Goal: Use online tool/utility: Utilize a website feature to perform a specific function

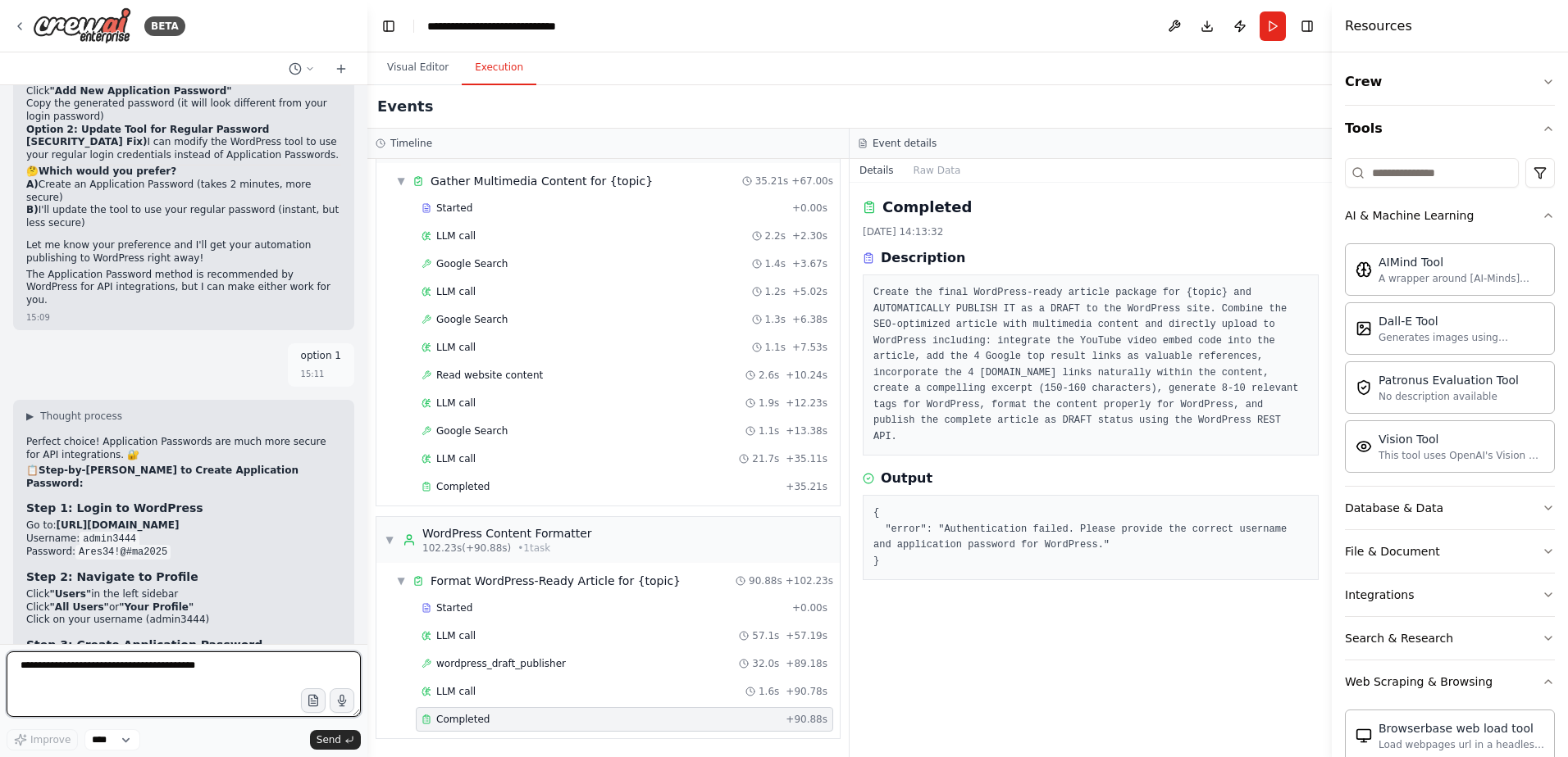
scroll to position [6487, 0]
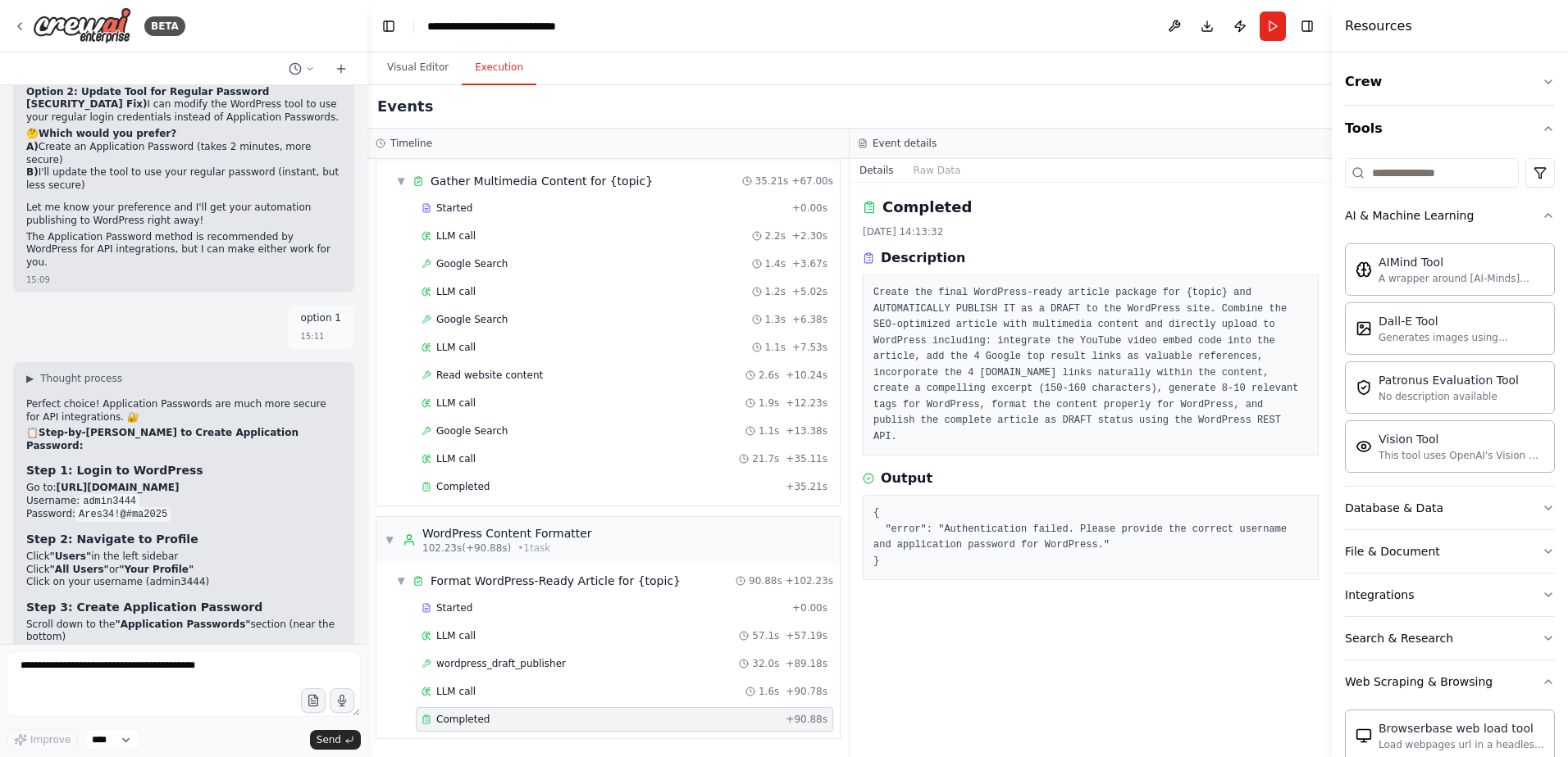
drag, startPoint x: 152, startPoint y: 380, endPoint x: 266, endPoint y: 384, distance: 114.1
click at [266, 619] on li "Scroll down to the "Application Passwords" section (near the bottom)" at bounding box center [183, 631] width 315 height 25
drag, startPoint x: 109, startPoint y: 400, endPoint x: 260, endPoint y: 400, distance: 151.0
click at [260, 644] on li "In the "New Application Password Name" field, enter: CrewAI Automation" at bounding box center [183, 657] width 315 height 26
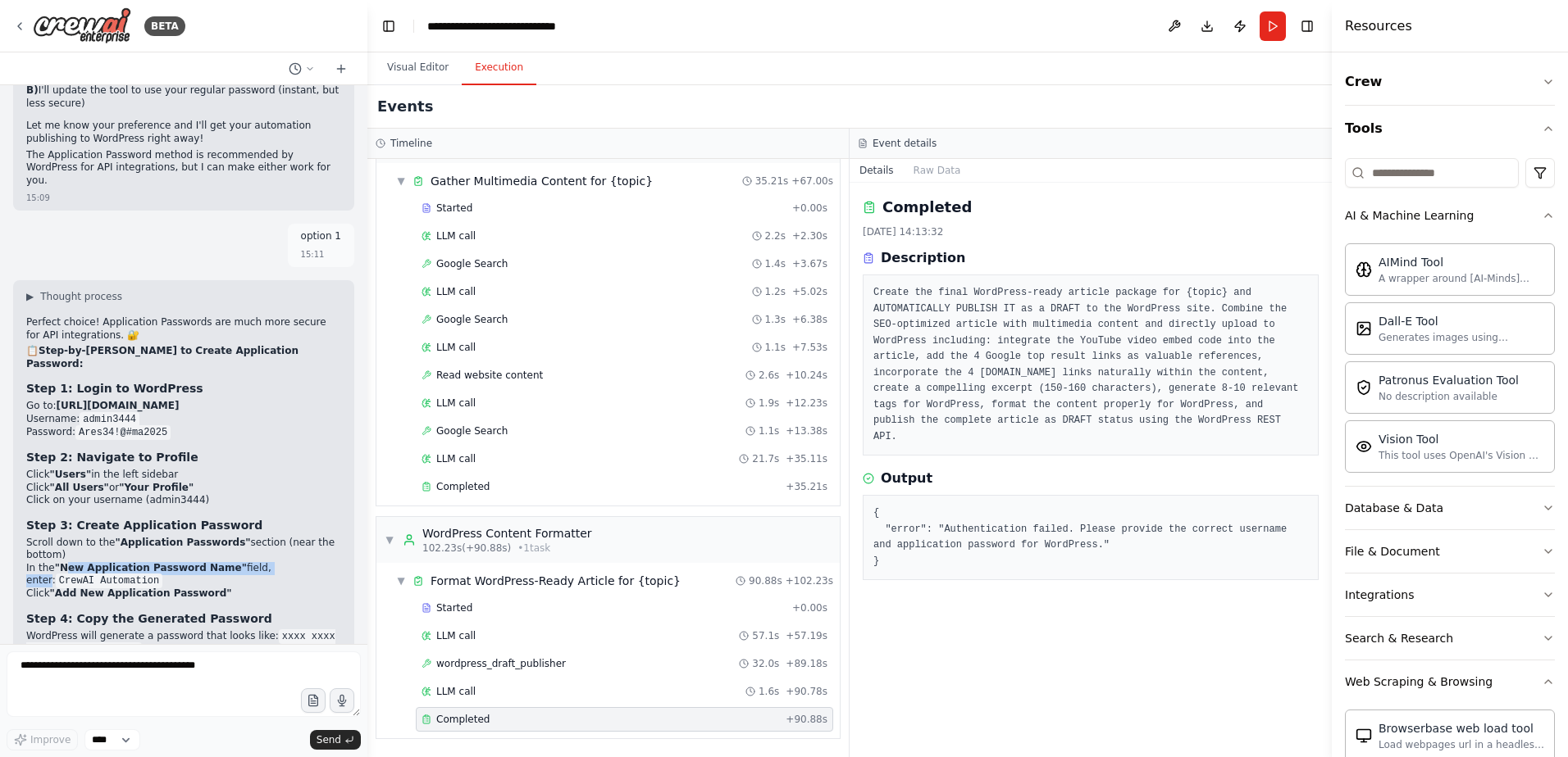
drag, startPoint x: 63, startPoint y: 315, endPoint x: 262, endPoint y: 319, distance: 199.0
click at [262, 562] on li "In the "New Application Password Name" field, enter: CrewAI Automation" at bounding box center [183, 575] width 315 height 26
drag, startPoint x: 262, startPoint y: 319, endPoint x: 172, endPoint y: 331, distance: 90.8
click at [172, 562] on li "In the "New Application Password Name" field, enter: CrewAI Automation" at bounding box center [183, 575] width 315 height 26
copy code "CrewAI Automation"
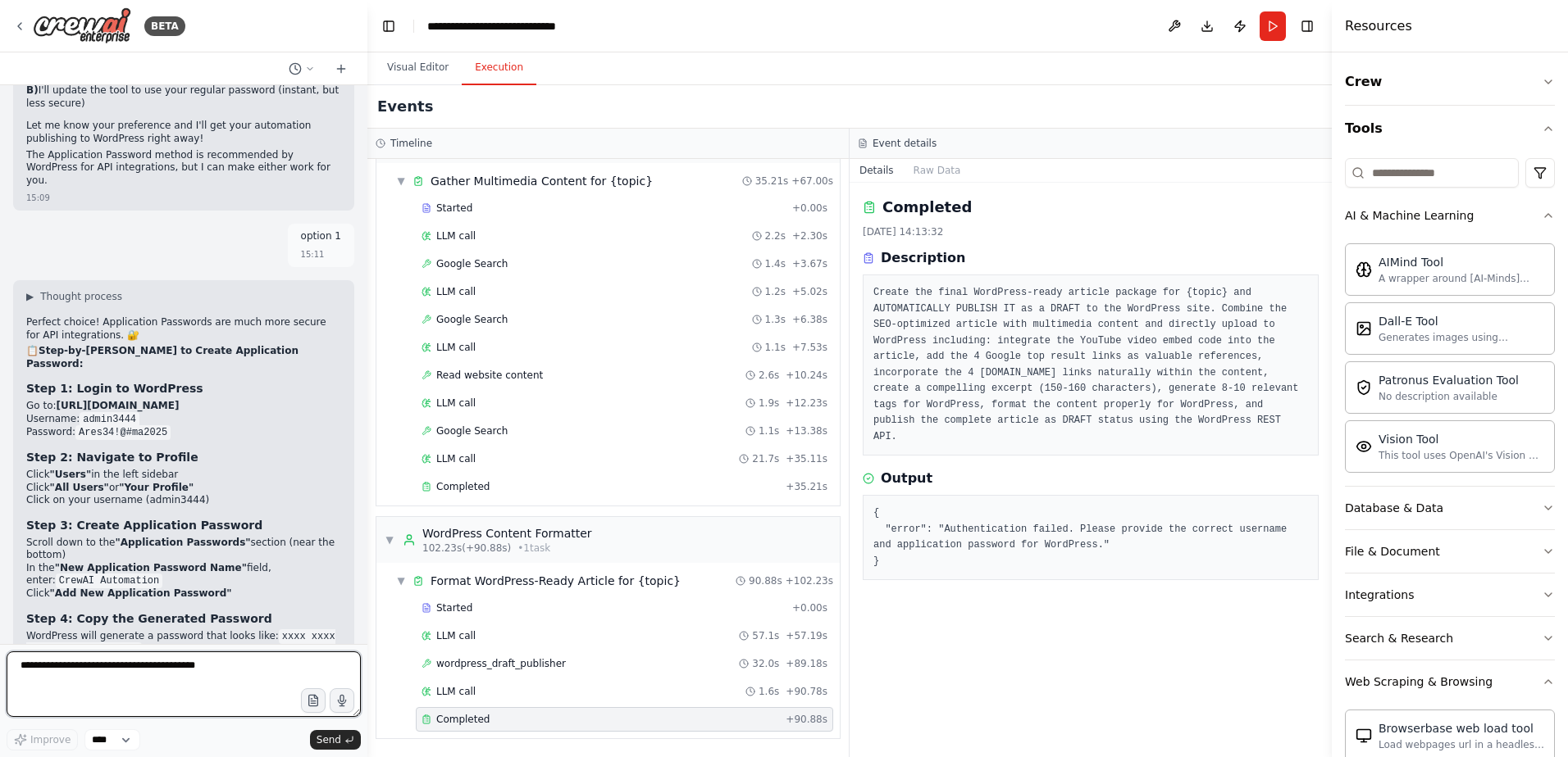
click at [88, 661] on textarea at bounding box center [183, 684] width 354 height 65
paste textarea "**********"
drag, startPoint x: 118, startPoint y: 681, endPoint x: -9, endPoint y: 665, distance: 128.0
click at [0, 665] on html "BETA Search the internet regarding a given {topic} then generate an top quality…" at bounding box center [784, 378] width 1568 height 757
click at [118, 672] on textarea "**********" at bounding box center [183, 684] width 354 height 65
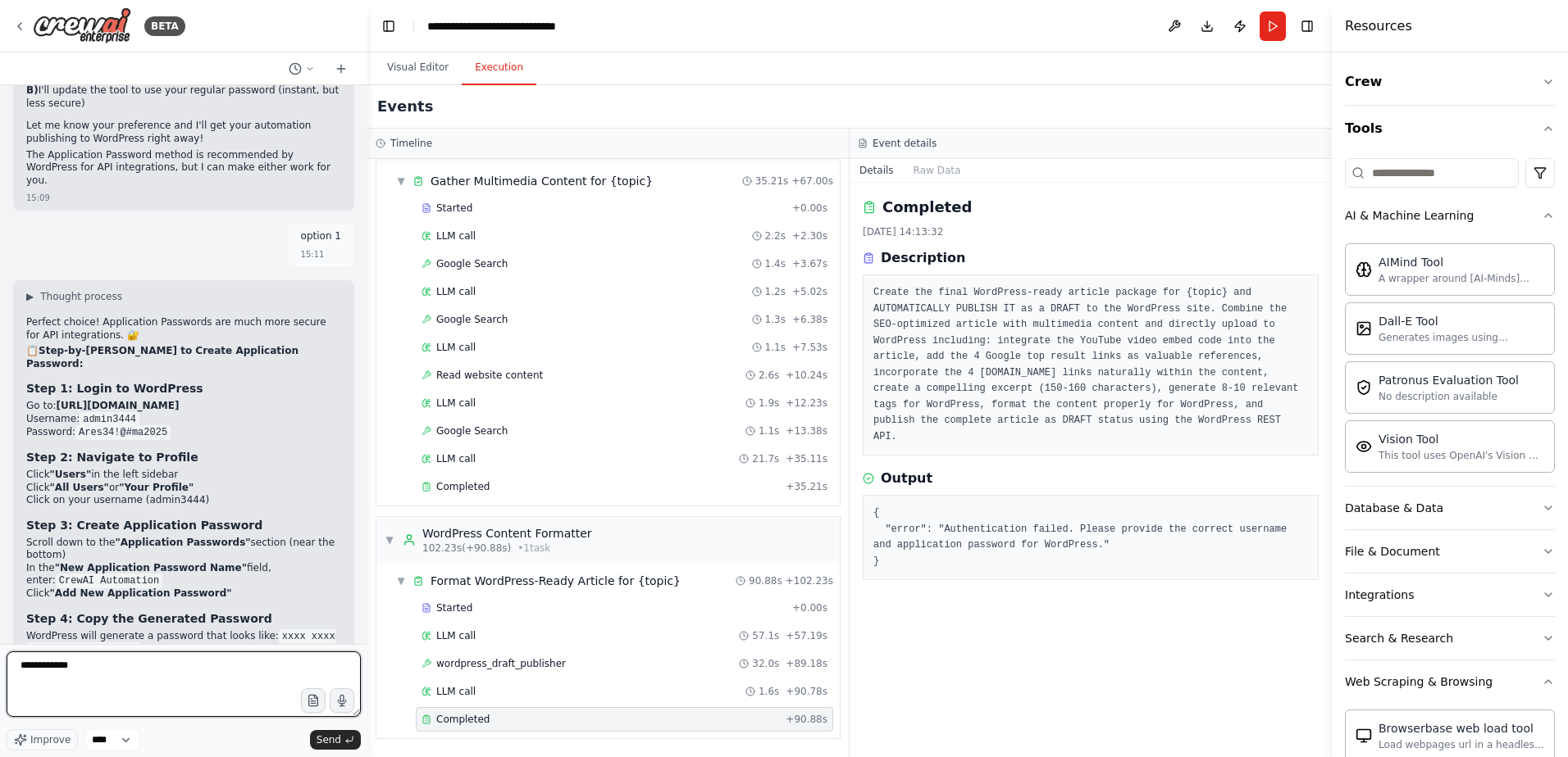
type textarea "**********"
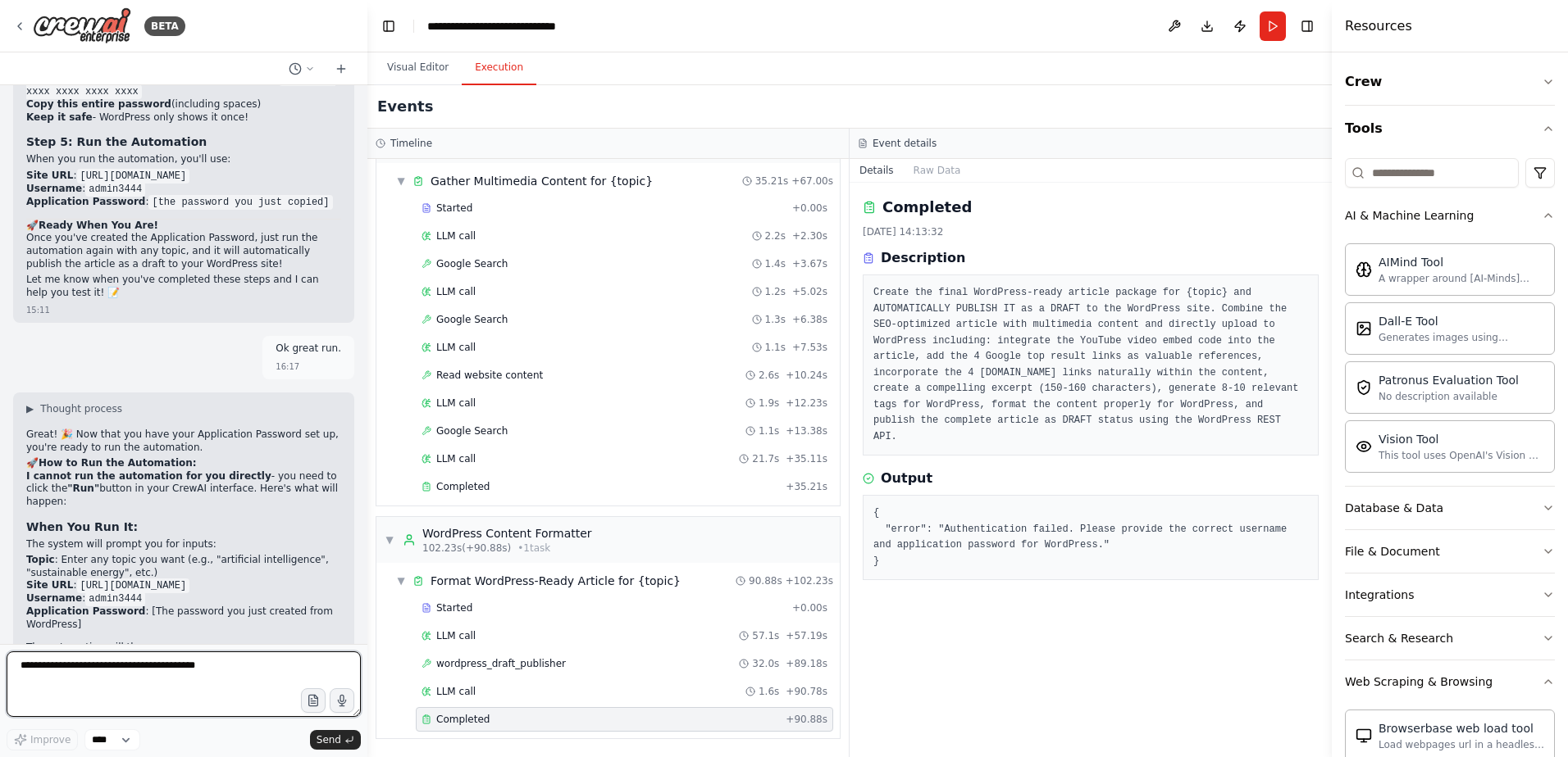
scroll to position [7139, 0]
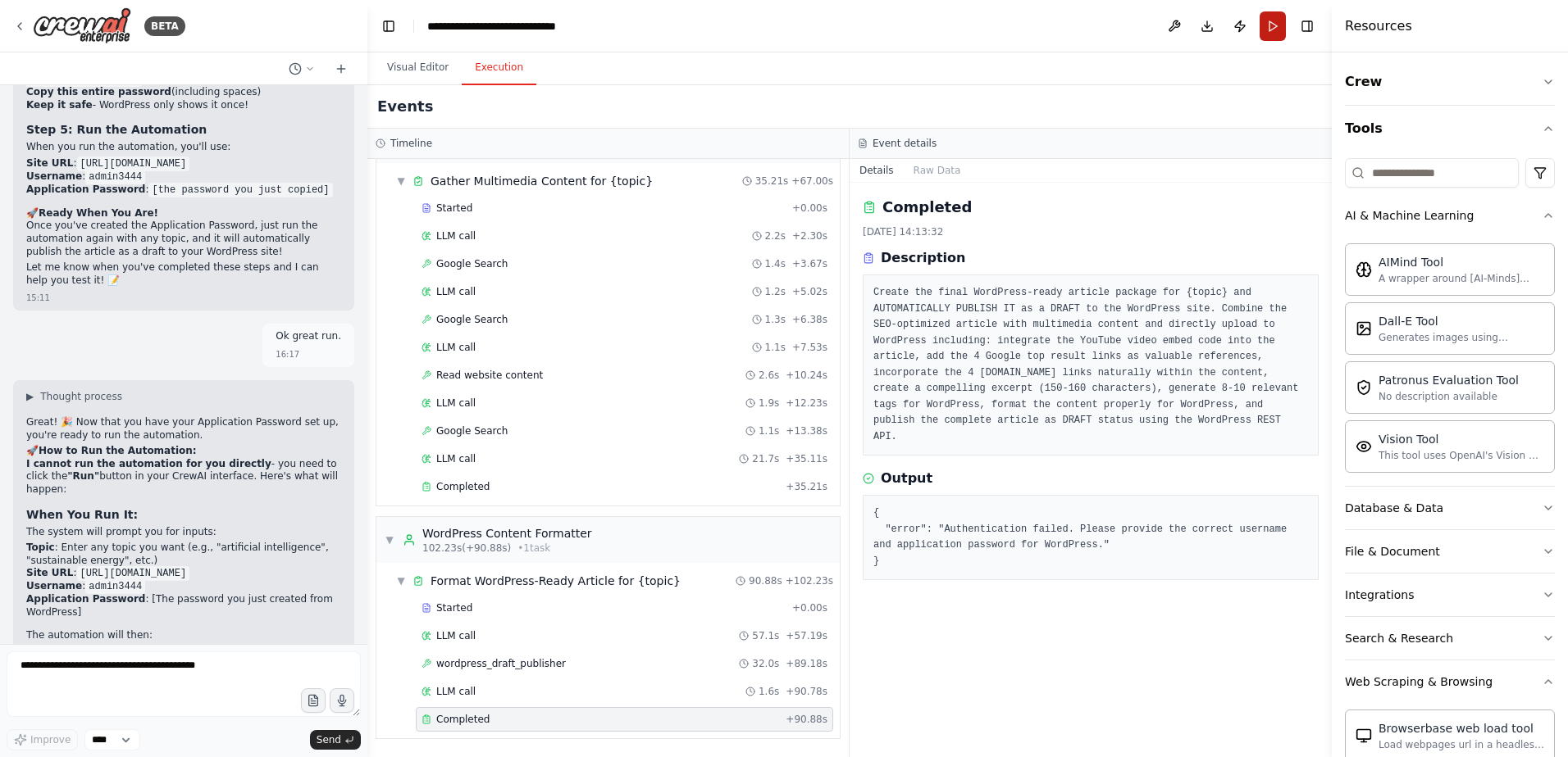
click at [1271, 25] on button "Run" at bounding box center [1272, 26] width 26 height 30
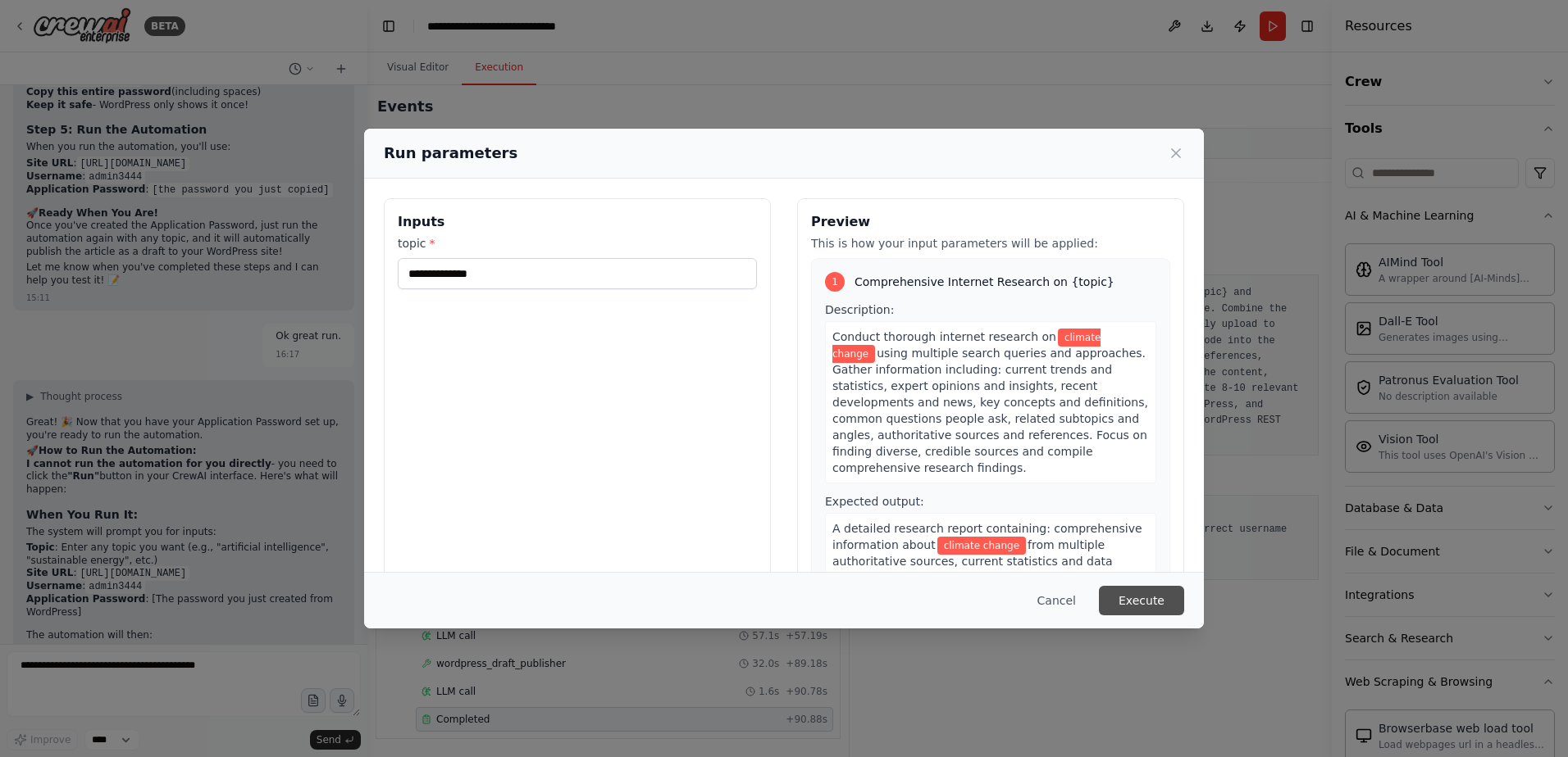
click at [1154, 605] on button "Execute" at bounding box center [1142, 601] width 85 height 30
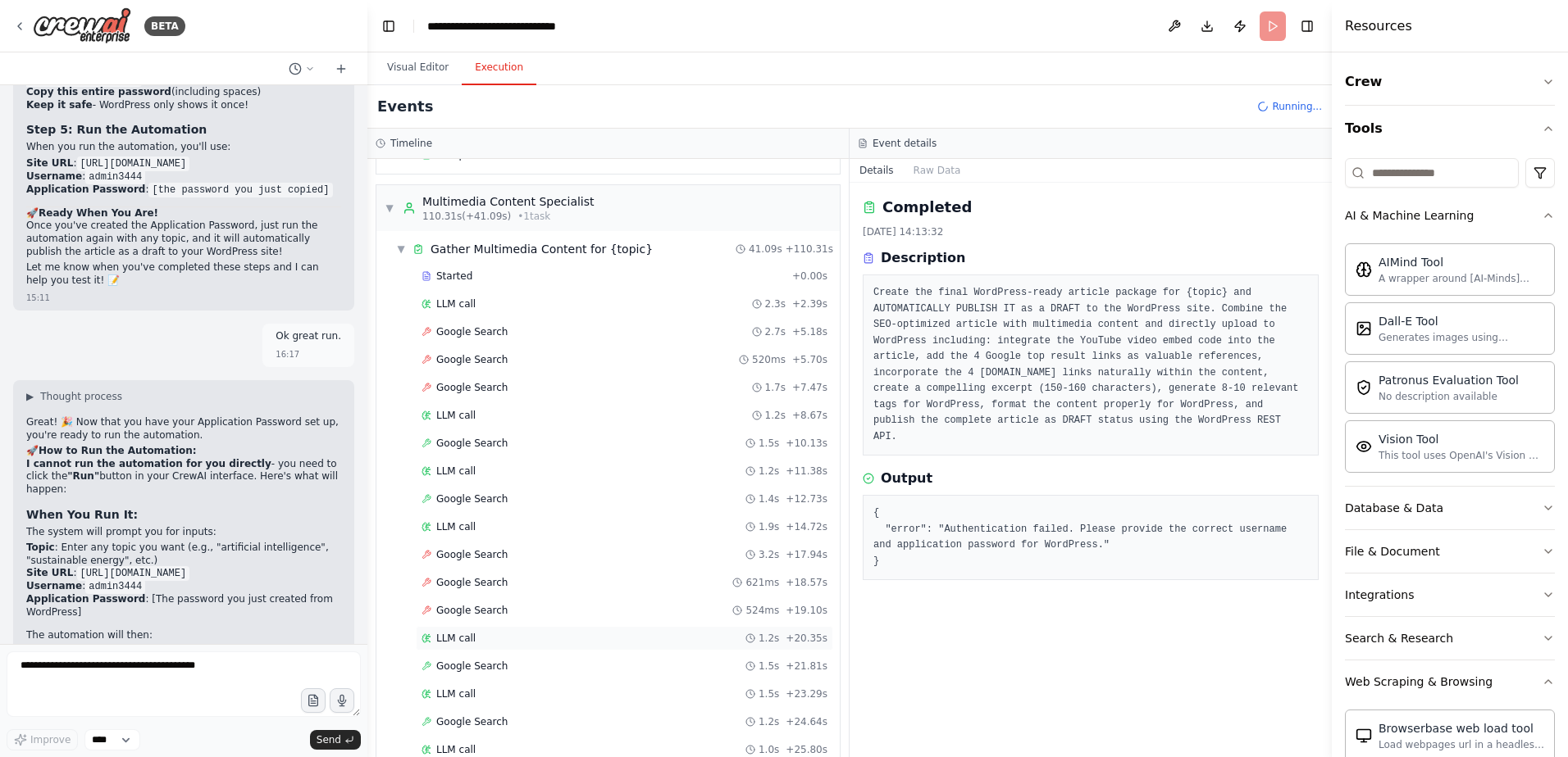
scroll to position [1213, 0]
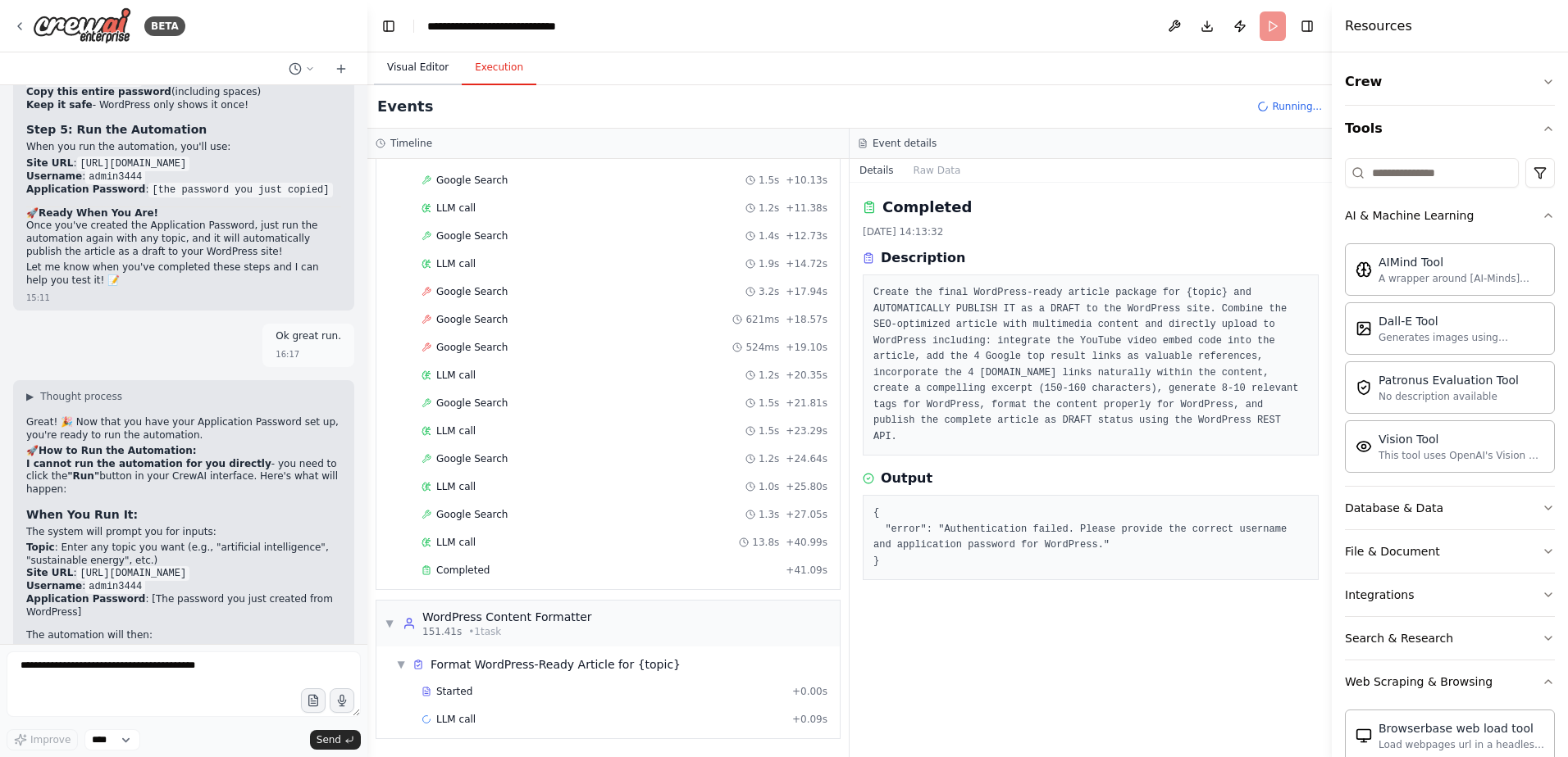
click at [427, 63] on button "Visual Editor" at bounding box center [417, 68] width 88 height 35
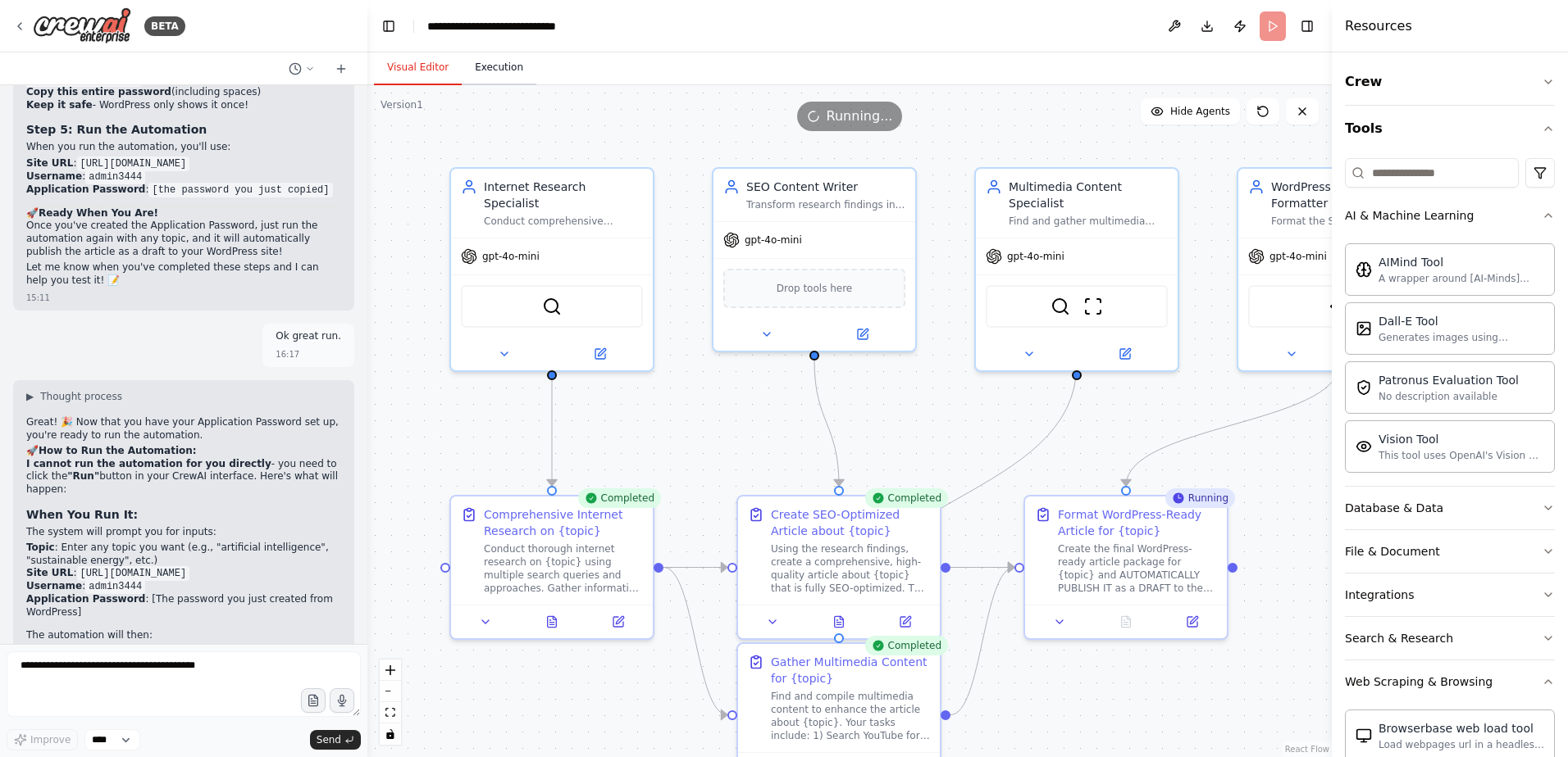
click at [493, 80] on button "Execution" at bounding box center [499, 68] width 75 height 35
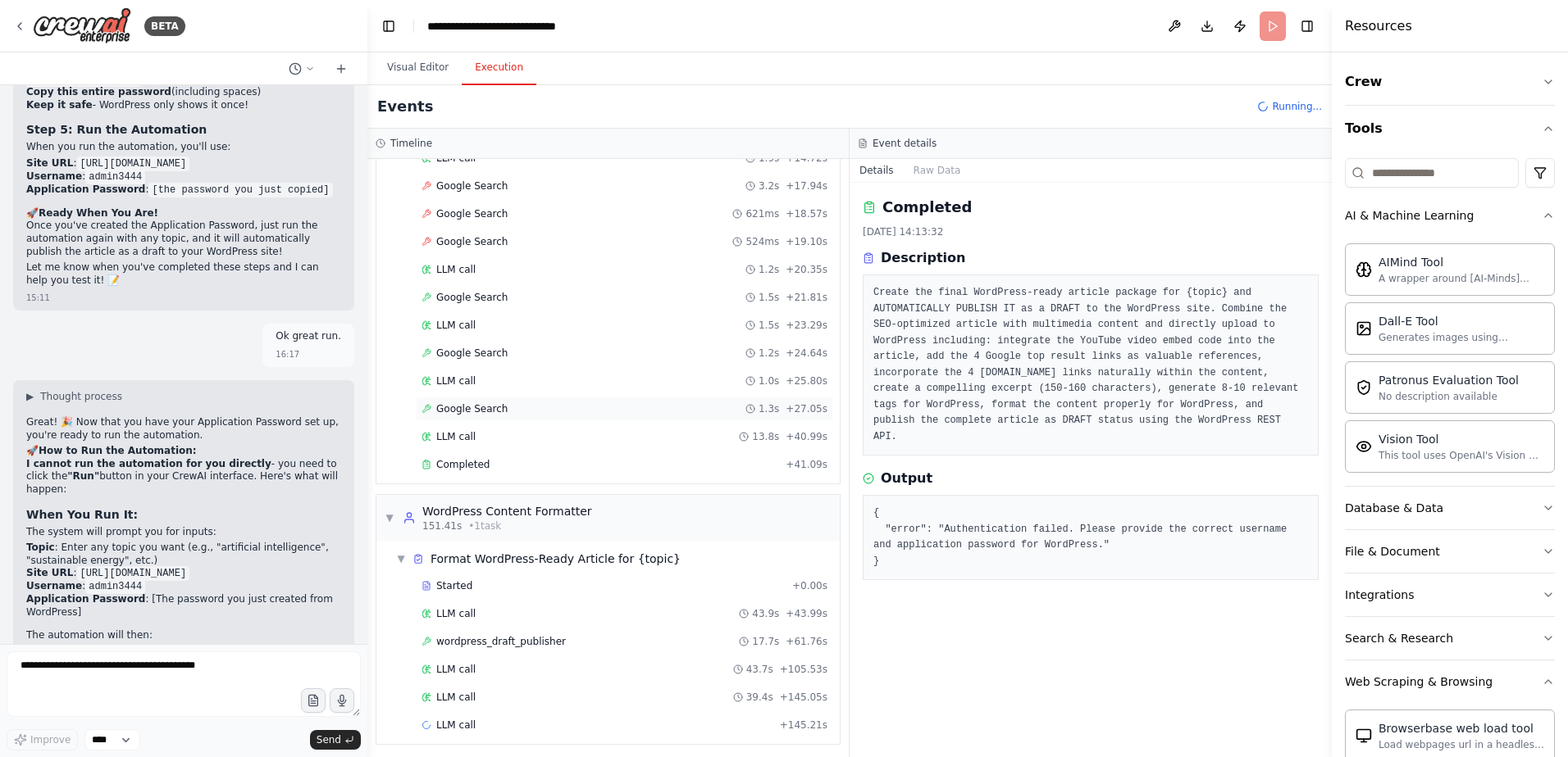
scroll to position [1325, 0]
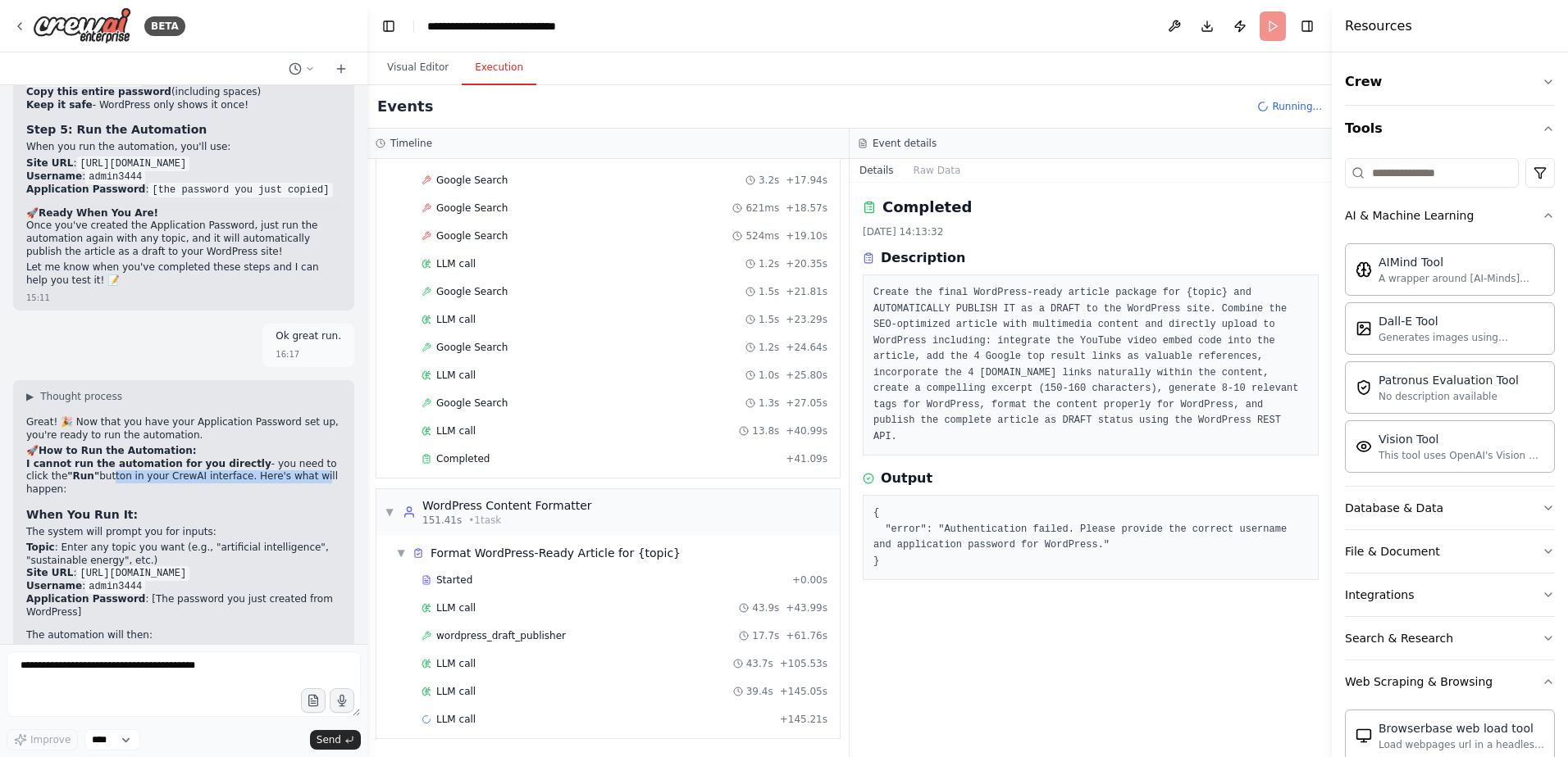
drag, startPoint x: 83, startPoint y: 230, endPoint x: 276, endPoint y: 234, distance: 193.0
click at [276, 458] on p "I cannot run the automation for you directly - you need to click the "Run" butt…" at bounding box center [183, 477] width 315 height 38
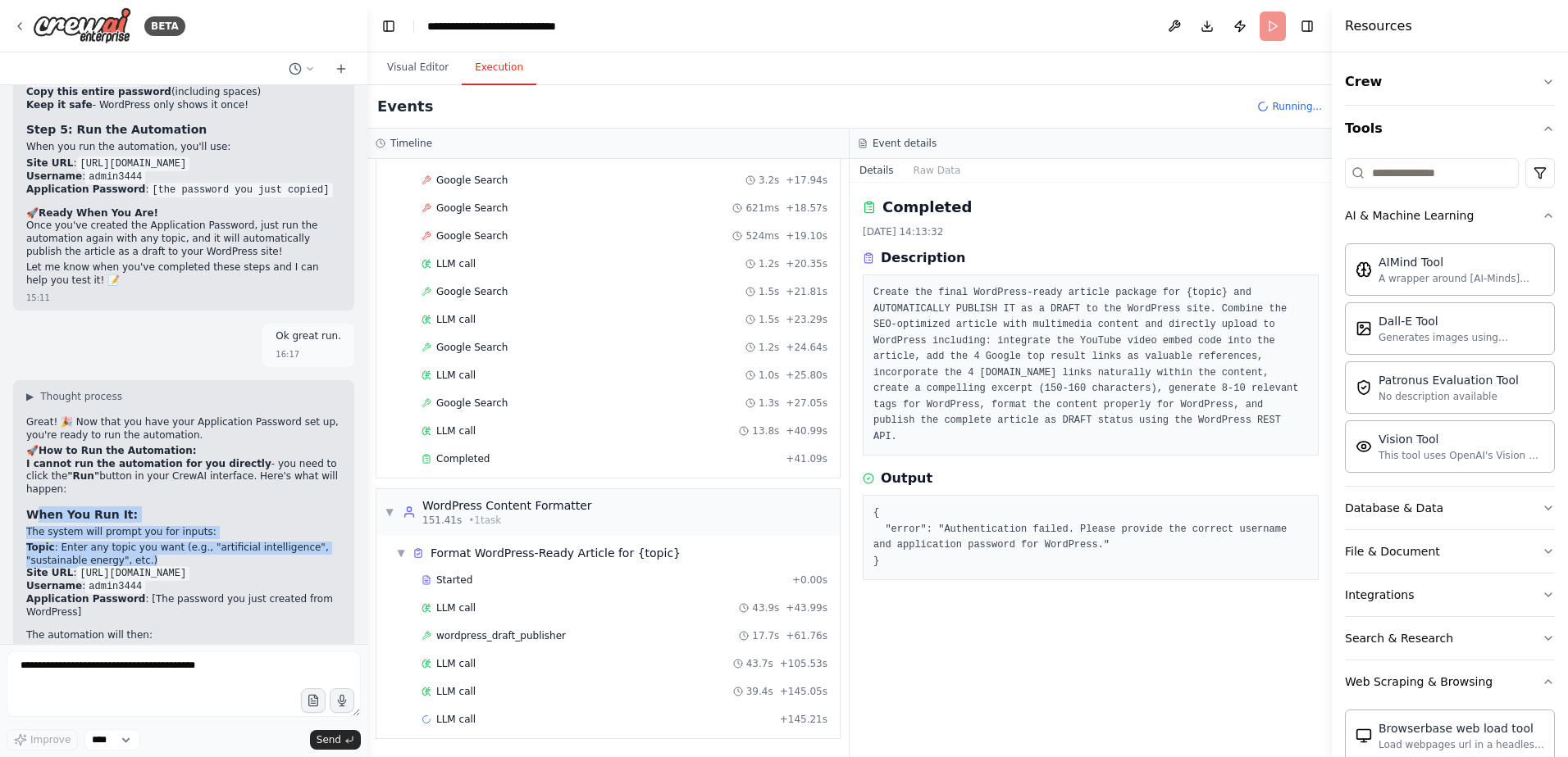
drag, startPoint x: 42, startPoint y: 249, endPoint x: 204, endPoint y: 299, distance: 169.5
click at [204, 416] on div "Great! 🎉 Now that you have your Application Password set up, you're ready to ru…" at bounding box center [183, 651] width 315 height 470
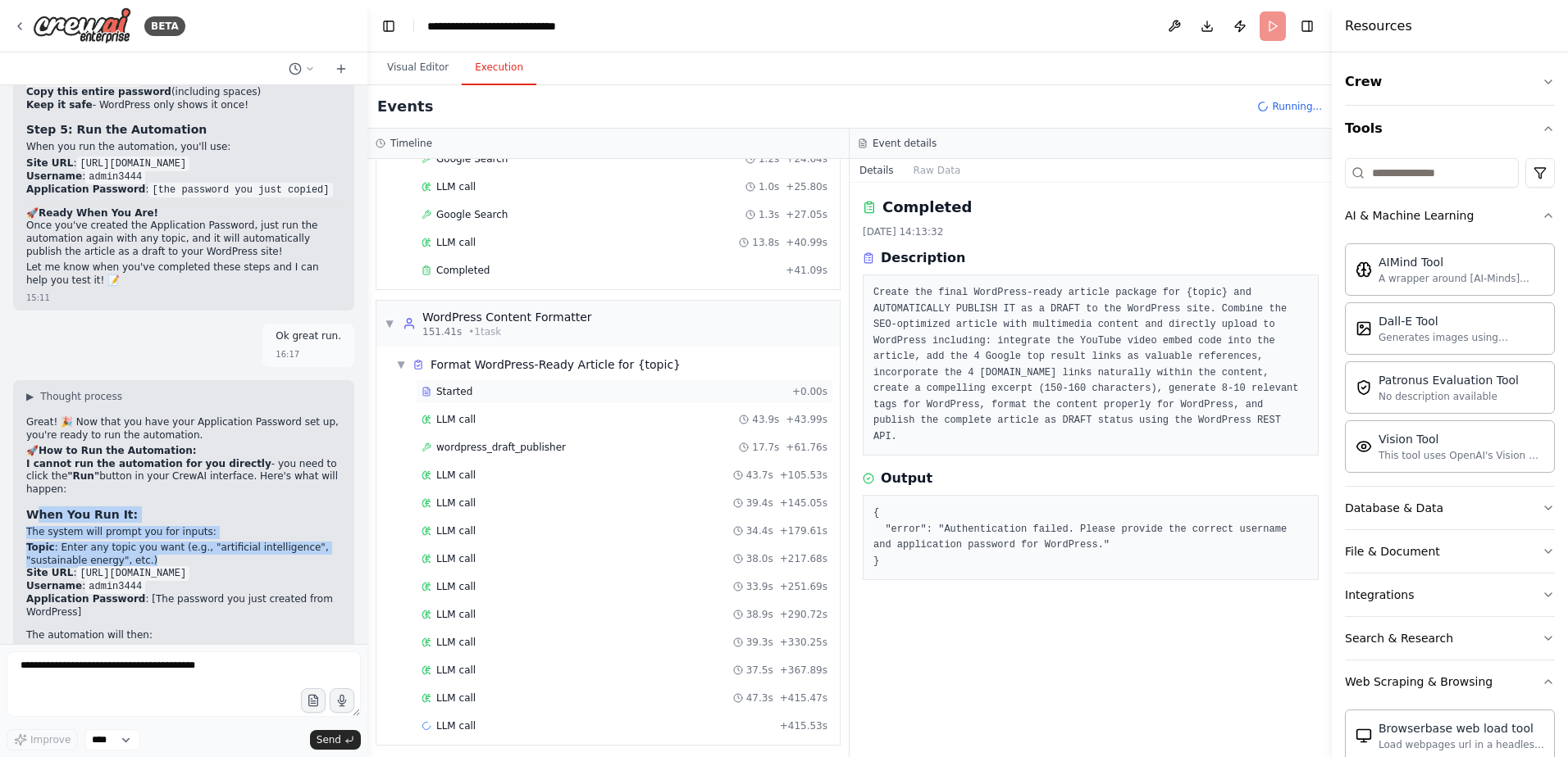
scroll to position [1519, 0]
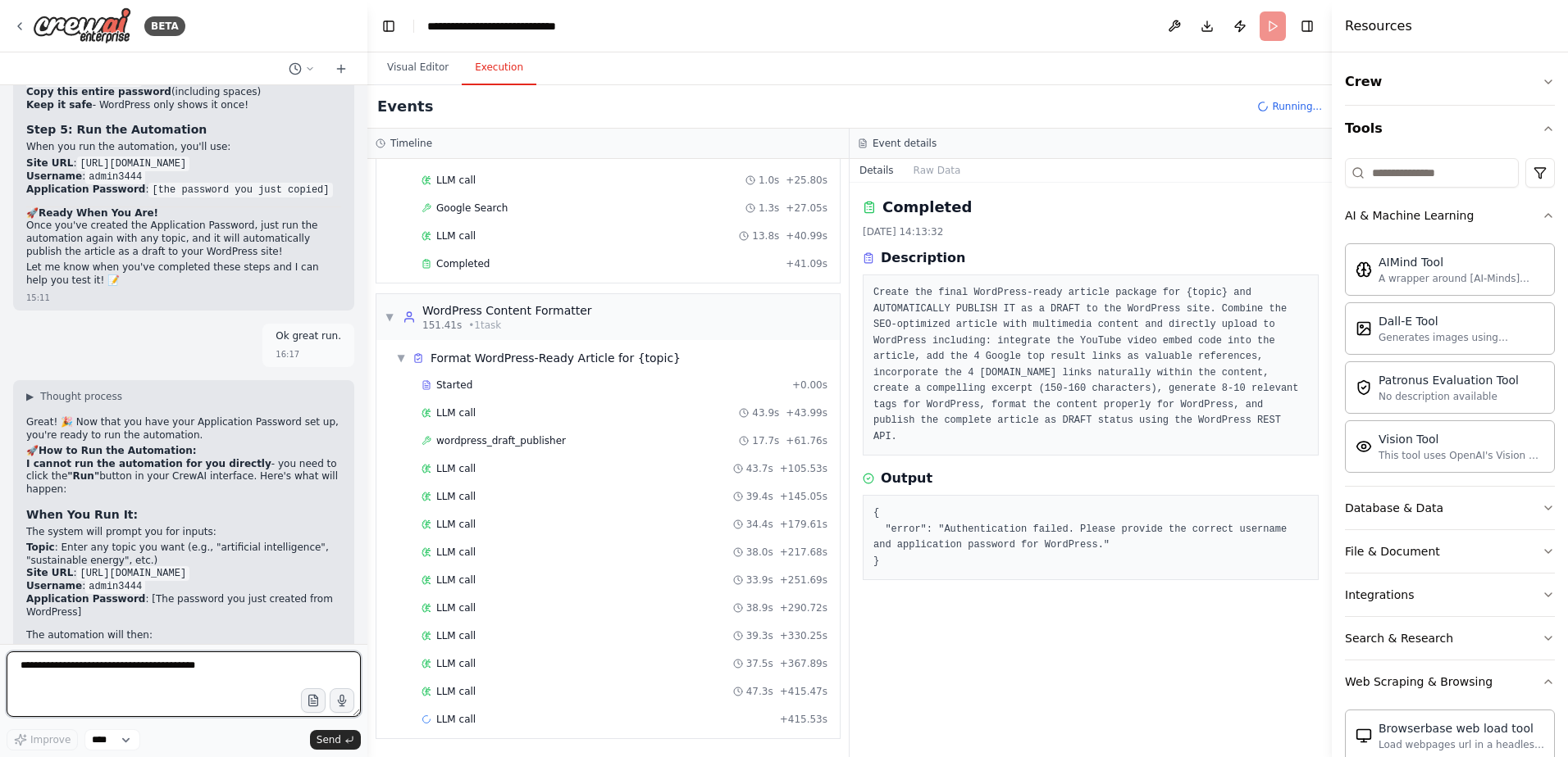
click at [179, 671] on textarea at bounding box center [183, 684] width 354 height 65
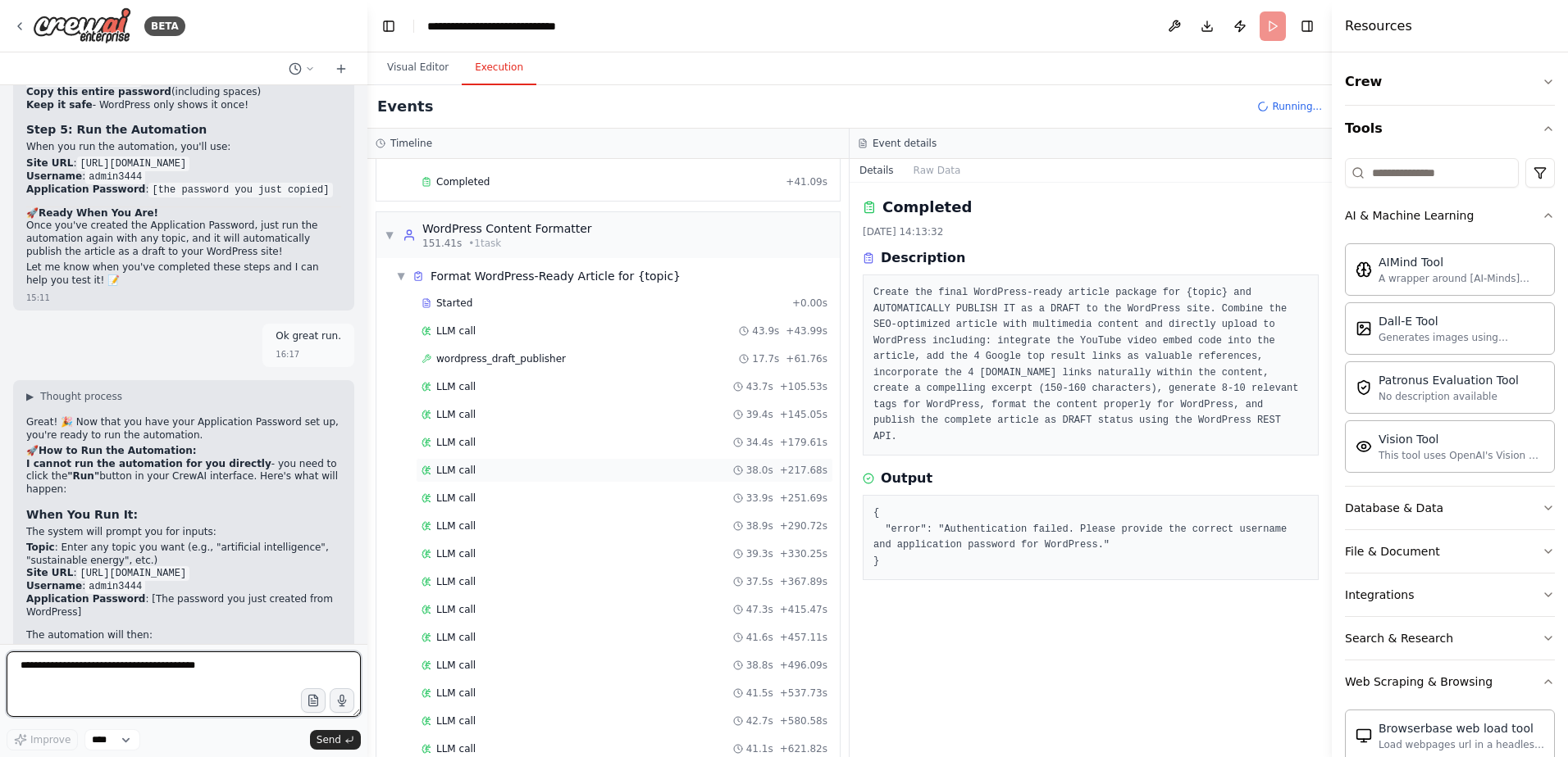
scroll to position [1687, 0]
